Goal: Transaction & Acquisition: Purchase product/service

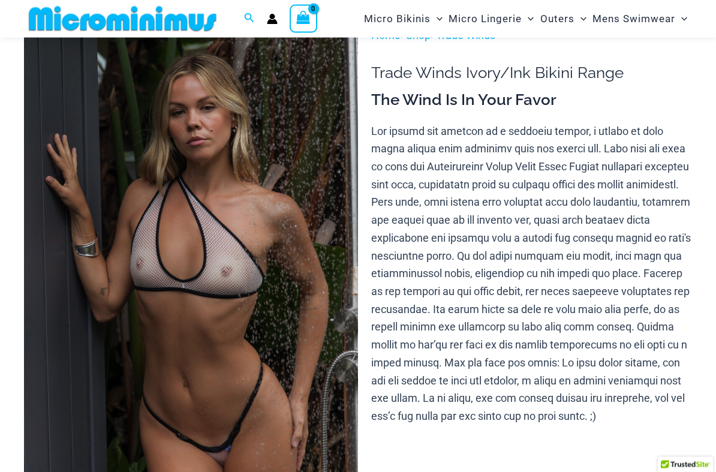
click at [105, 292] on img at bounding box center [191, 277] width 334 height 501
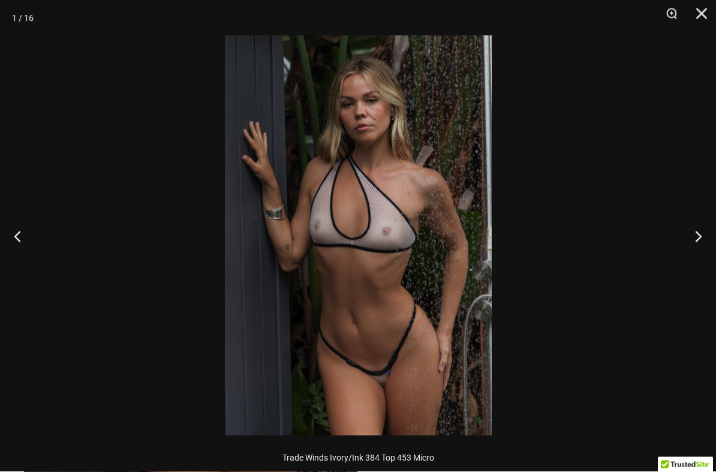
scroll to position [47, 0]
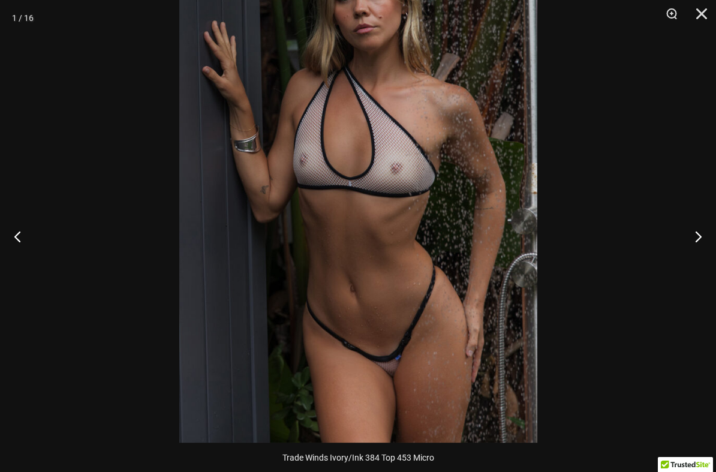
click at [694, 240] on button "Next" at bounding box center [693, 236] width 45 height 60
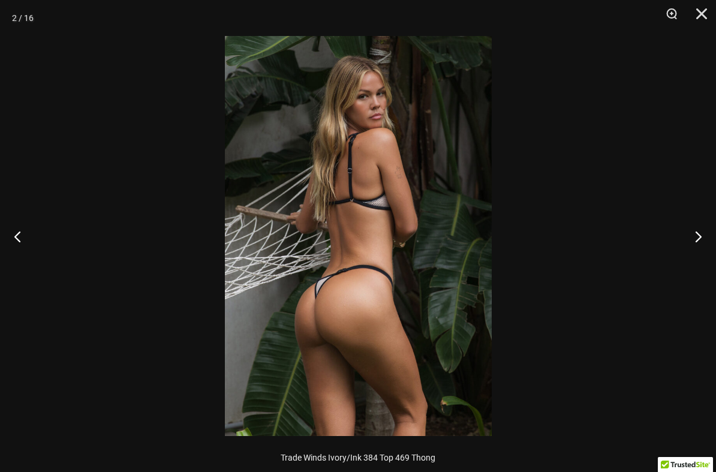
click at [691, 243] on button "Next" at bounding box center [693, 236] width 45 height 60
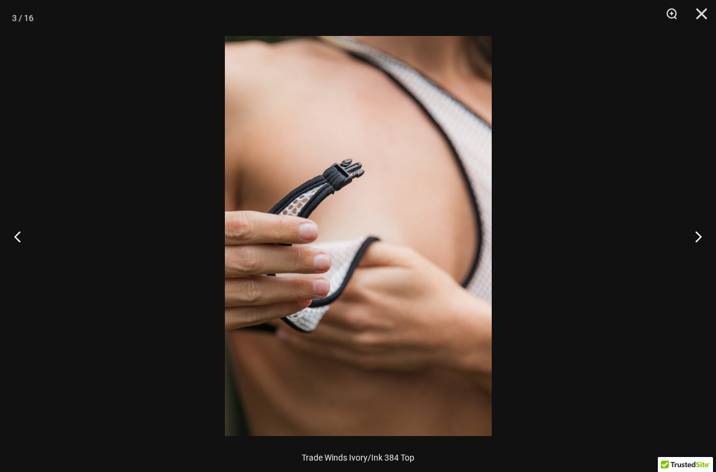
click at [692, 251] on button "Next" at bounding box center [693, 236] width 45 height 60
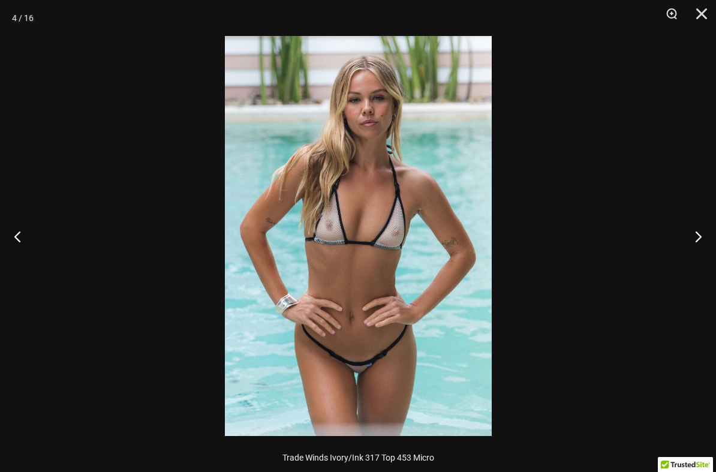
click at [700, 239] on button "Next" at bounding box center [693, 236] width 45 height 60
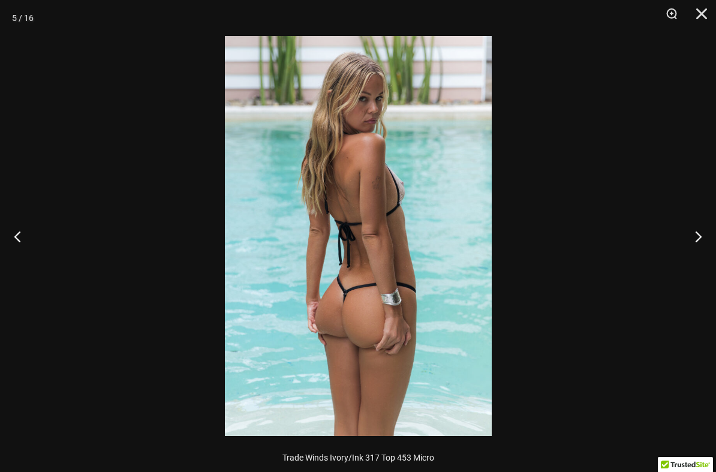
click at [698, 242] on button "Next" at bounding box center [693, 236] width 45 height 60
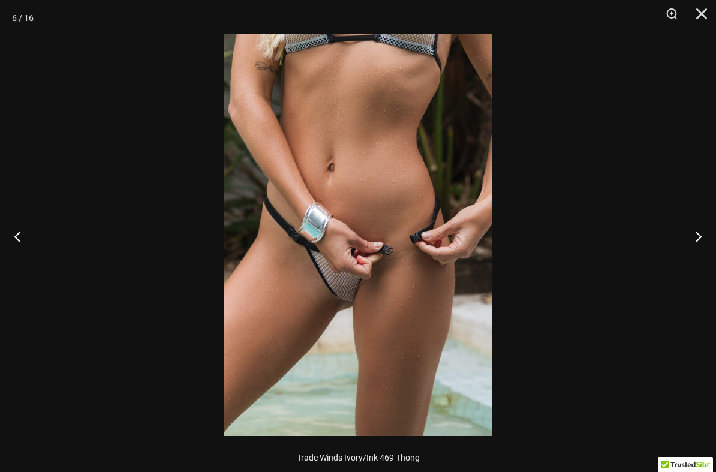
click at [698, 239] on button "Next" at bounding box center [693, 236] width 45 height 60
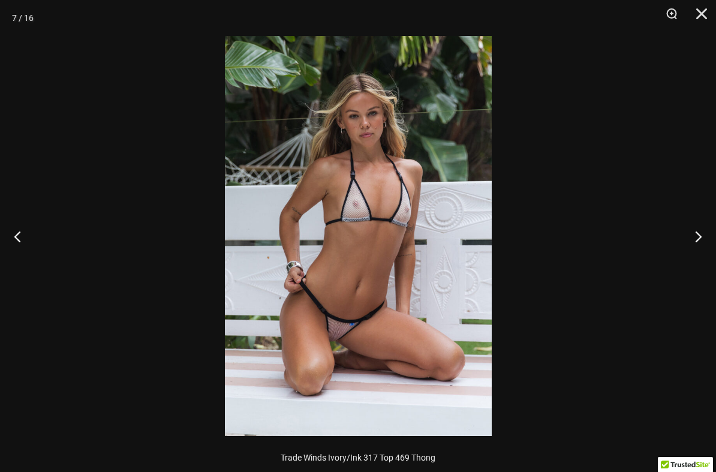
click at [698, 234] on button "Next" at bounding box center [693, 236] width 45 height 60
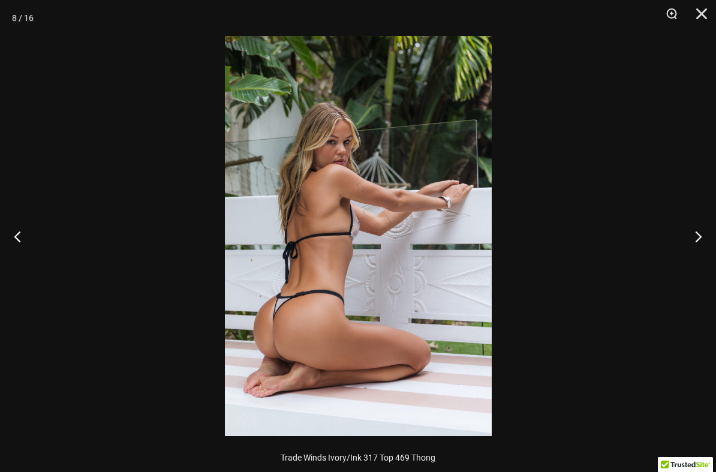
click at [697, 238] on button "Next" at bounding box center [693, 236] width 45 height 60
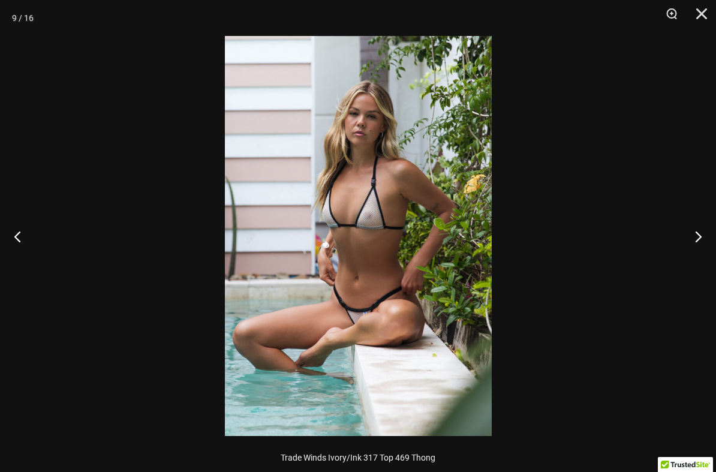
click at [695, 245] on button "Next" at bounding box center [693, 236] width 45 height 60
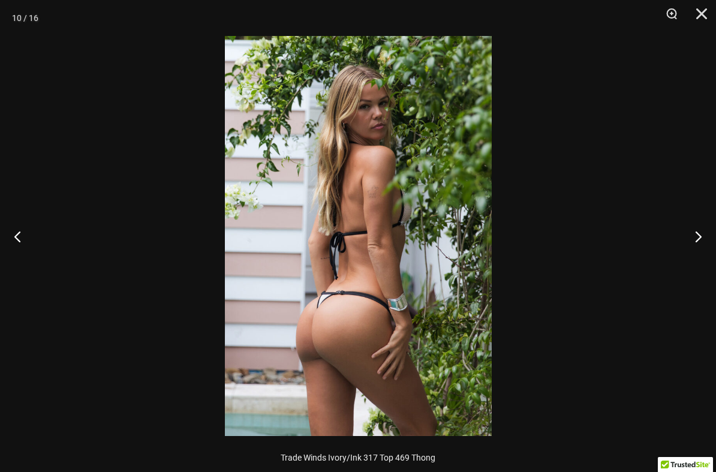
click at [695, 245] on button "Next" at bounding box center [693, 236] width 45 height 60
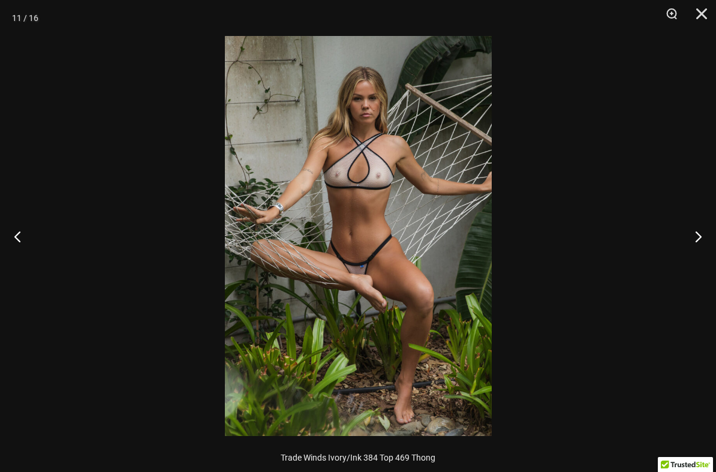
click at [697, 237] on button "Next" at bounding box center [693, 236] width 45 height 60
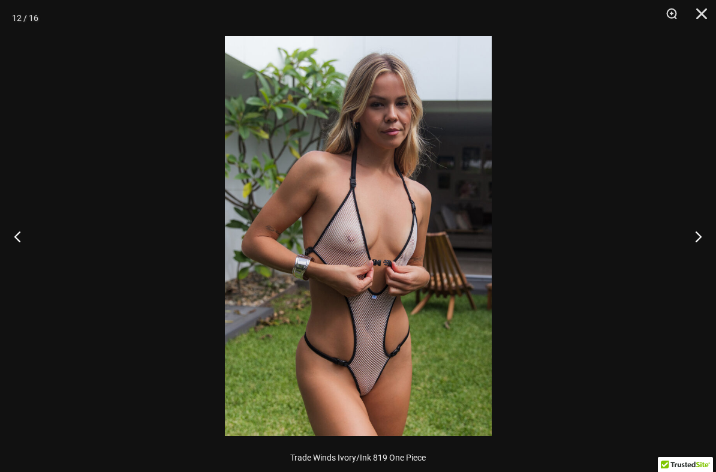
click at [695, 241] on button "Next" at bounding box center [693, 236] width 45 height 60
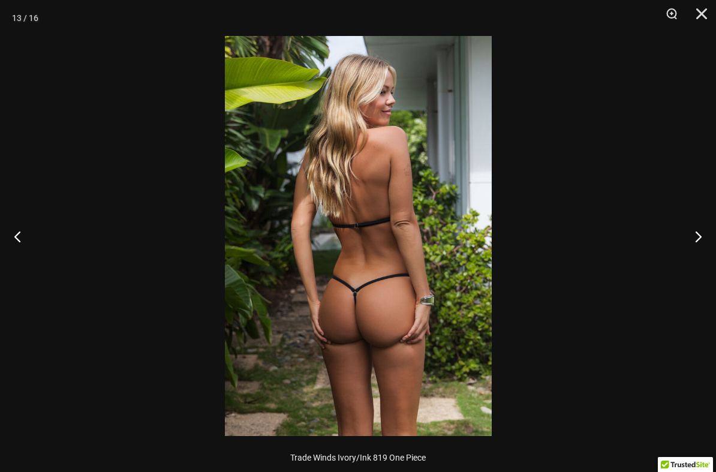
click at [695, 240] on button "Next" at bounding box center [693, 236] width 45 height 60
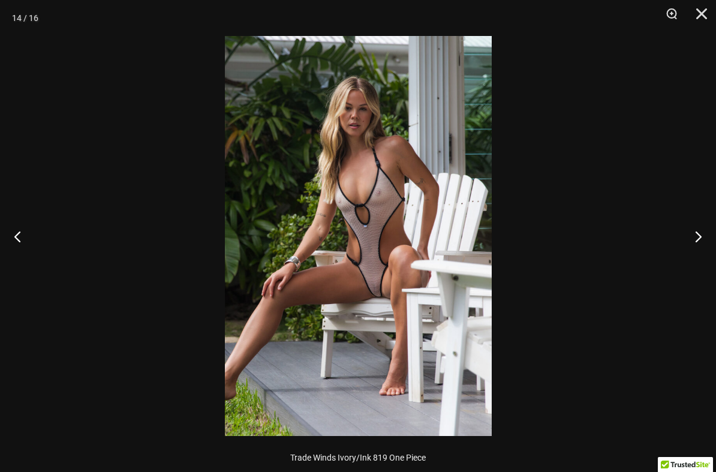
click at [697, 234] on button "Next" at bounding box center [693, 236] width 45 height 60
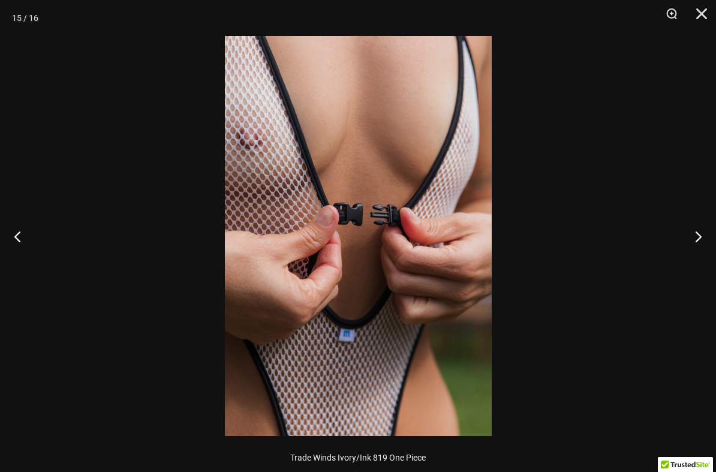
click at [697, 239] on button "Next" at bounding box center [693, 236] width 45 height 60
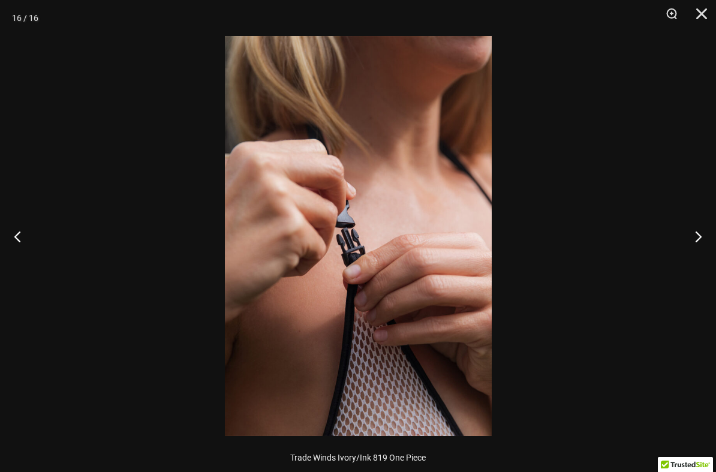
click at [697, 238] on button "Next" at bounding box center [693, 236] width 45 height 60
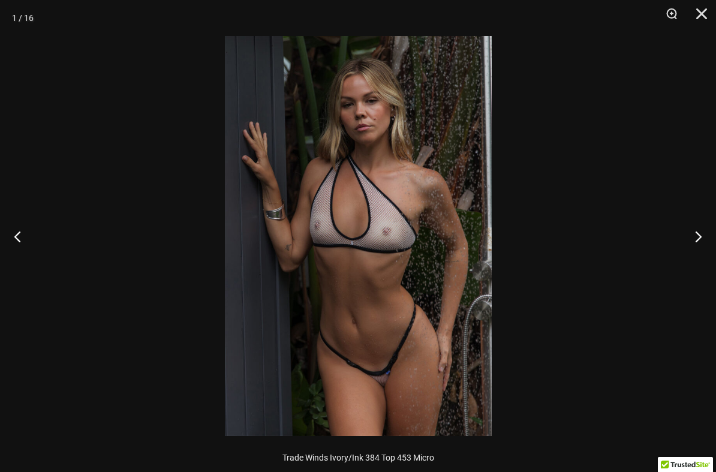
click at [696, 240] on button "Next" at bounding box center [693, 236] width 45 height 60
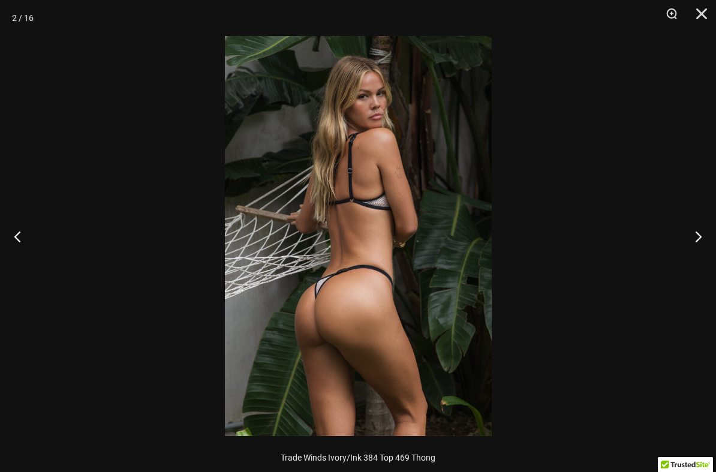
click at [695, 240] on button "Next" at bounding box center [693, 236] width 45 height 60
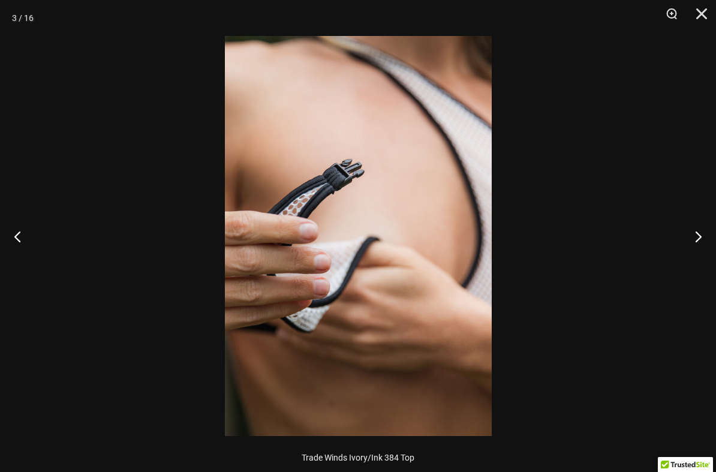
click at [695, 240] on button "Next" at bounding box center [693, 236] width 45 height 60
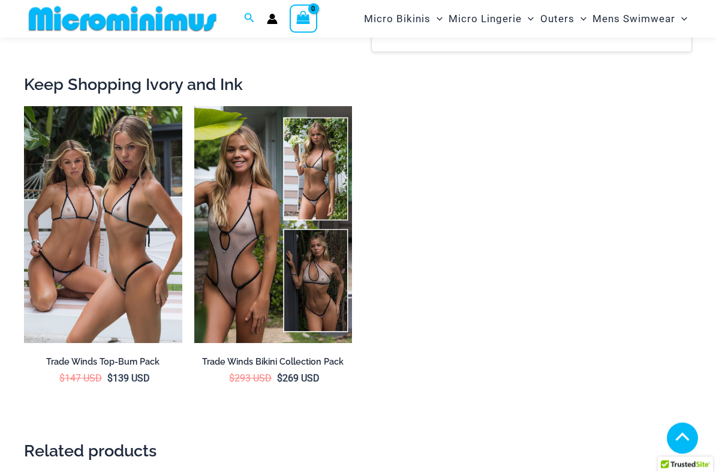
scroll to position [2041, 0]
click at [194, 106] on img at bounding box center [194, 106] width 0 height 0
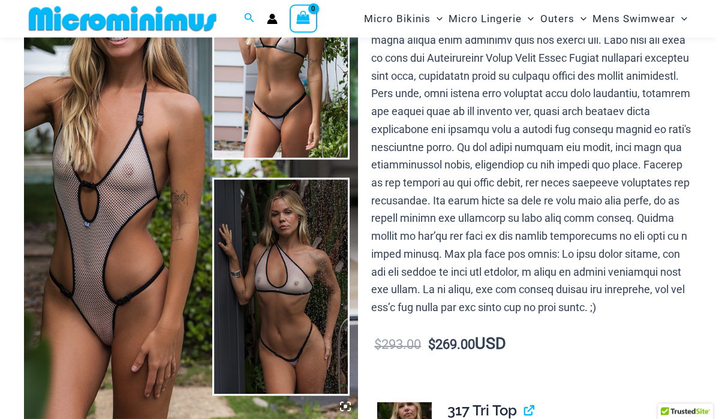
scroll to position [155, 0]
click at [79, 251] on img at bounding box center [191, 168] width 334 height 501
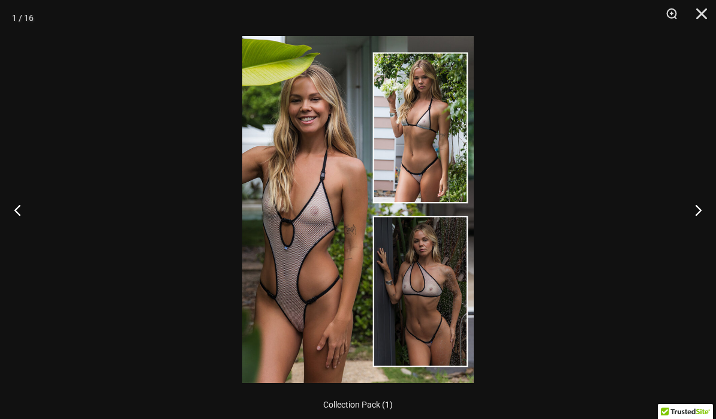
click at [689, 216] on button "Next" at bounding box center [693, 210] width 45 height 60
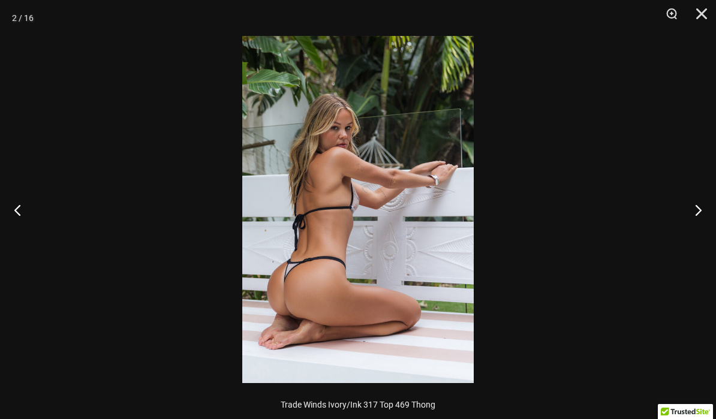
click at [686, 219] on button "Next" at bounding box center [693, 210] width 45 height 60
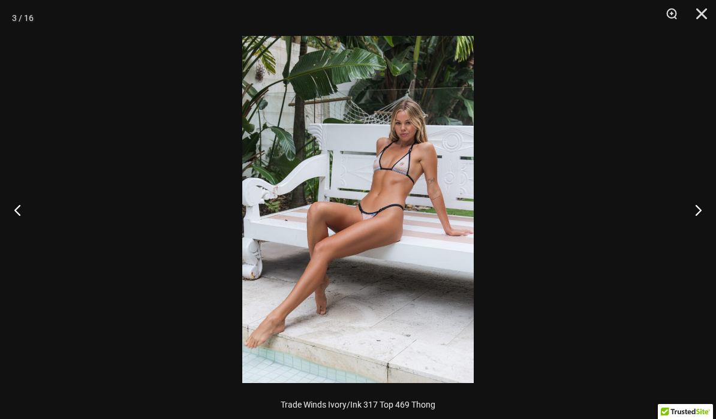
click at [686, 219] on button "Next" at bounding box center [693, 210] width 45 height 60
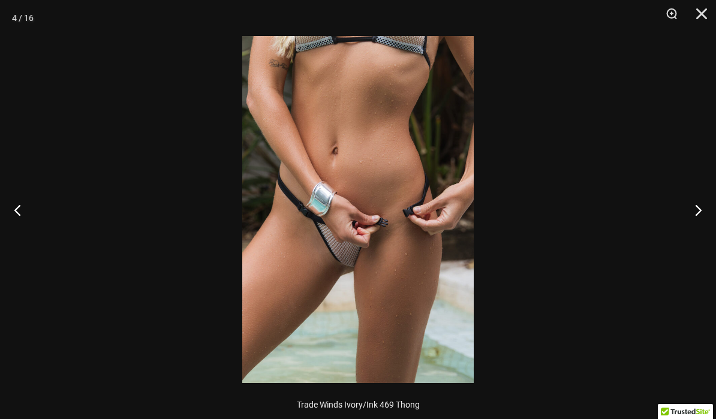
click at [687, 220] on button "Next" at bounding box center [693, 210] width 45 height 60
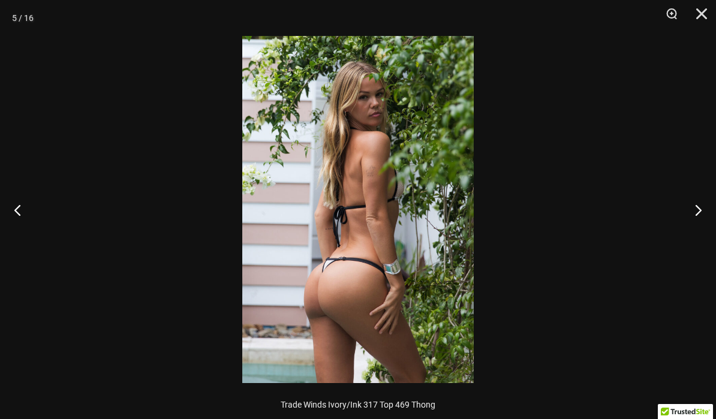
click at [686, 220] on button "Next" at bounding box center [693, 210] width 45 height 60
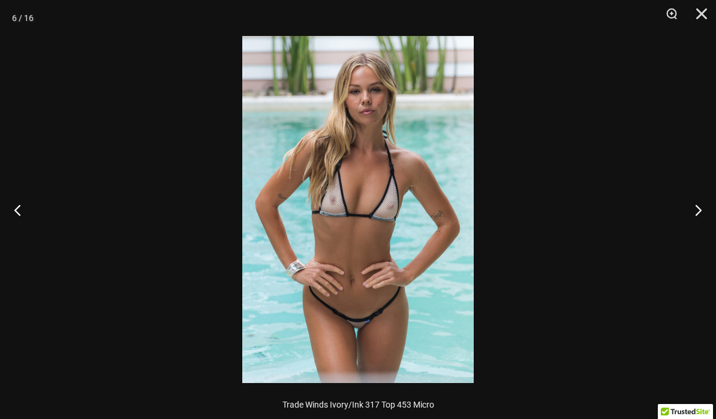
click at [686, 219] on button "Next" at bounding box center [693, 210] width 45 height 60
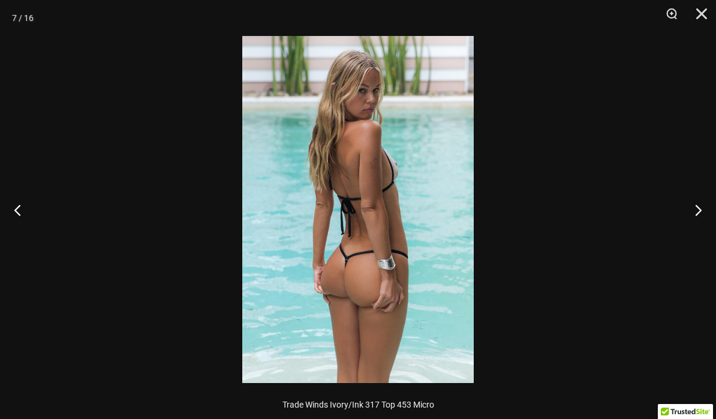
click at [687, 219] on button "Next" at bounding box center [693, 210] width 45 height 60
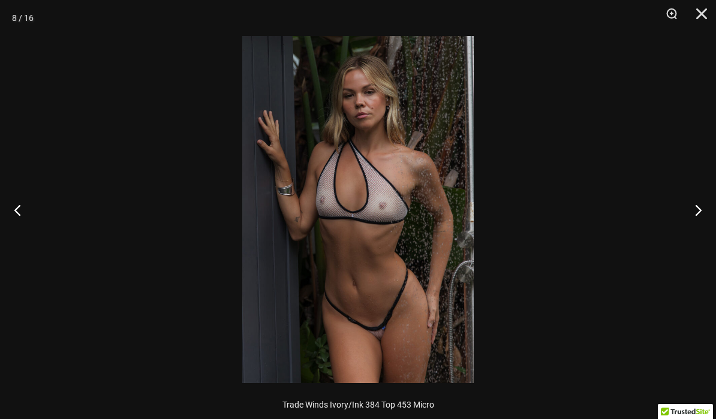
click at [686, 220] on button "Next" at bounding box center [693, 210] width 45 height 60
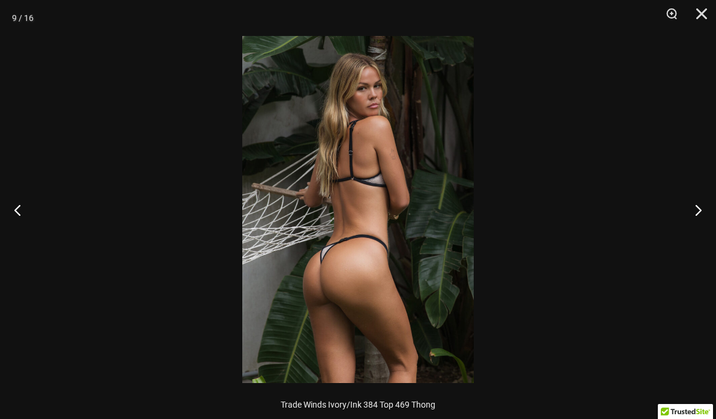
click at [685, 221] on button "Next" at bounding box center [693, 210] width 45 height 60
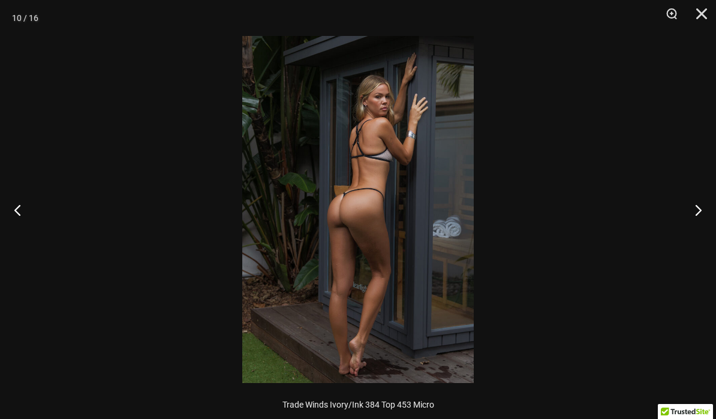
click at [686, 220] on button "Next" at bounding box center [693, 210] width 45 height 60
